Goal: Task Accomplishment & Management: Use online tool/utility

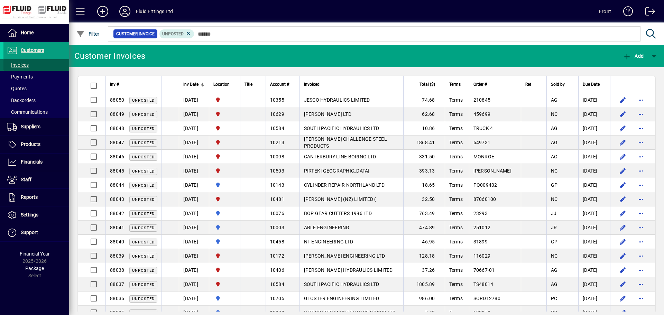
click at [19, 66] on span "Invoices" at bounding box center [18, 65] width 22 height 6
click at [19, 65] on span "Invoices" at bounding box center [18, 65] width 22 height 6
click at [31, 48] on span "Customers" at bounding box center [33, 50] width 24 height 6
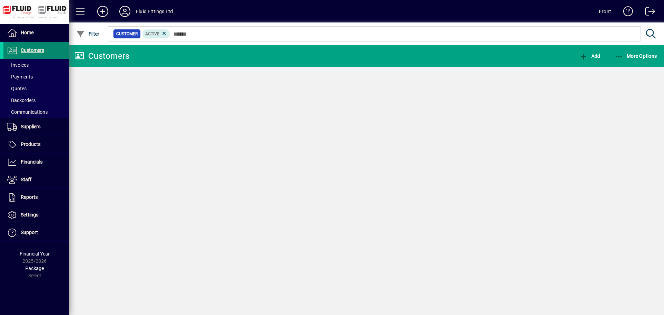
click at [31, 48] on span "Customers" at bounding box center [33, 50] width 24 height 6
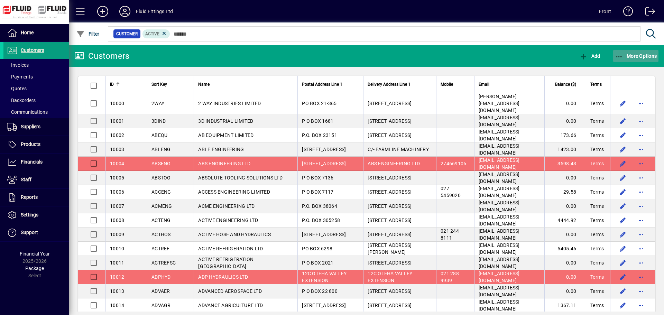
click at [623, 53] on span "More Options" at bounding box center [636, 56] width 42 height 6
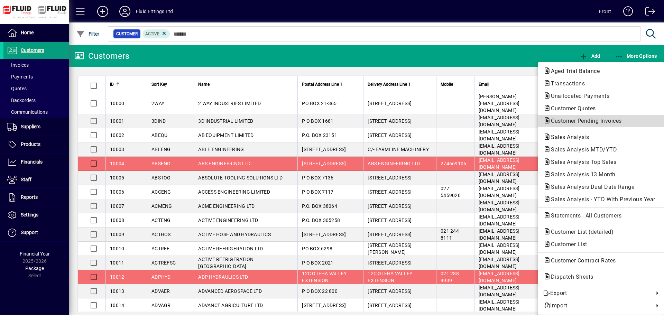
click at [588, 123] on span "Customer Pending Invoices" at bounding box center [584, 121] width 82 height 7
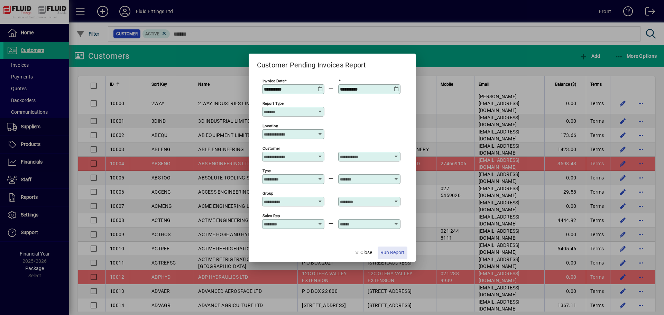
click at [393, 251] on span "Run Report" at bounding box center [392, 252] width 24 height 7
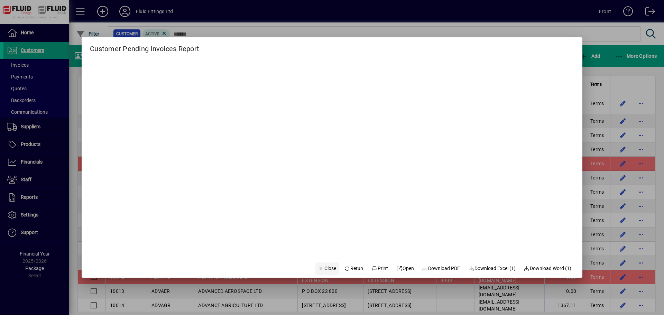
click at [322, 266] on span "Close" at bounding box center [327, 268] width 18 height 7
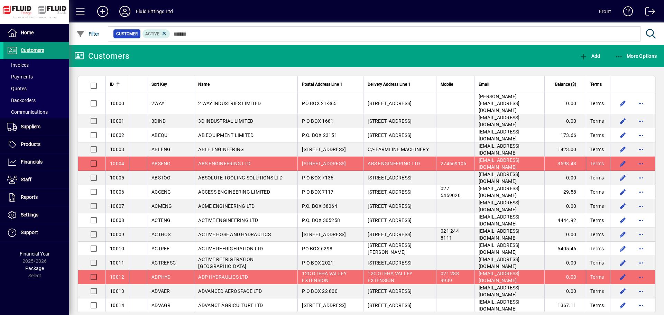
click at [30, 50] on span "Customers" at bounding box center [33, 50] width 24 height 6
click at [22, 61] on span at bounding box center [36, 65] width 66 height 17
